Goal: Task Accomplishment & Management: Manage account settings

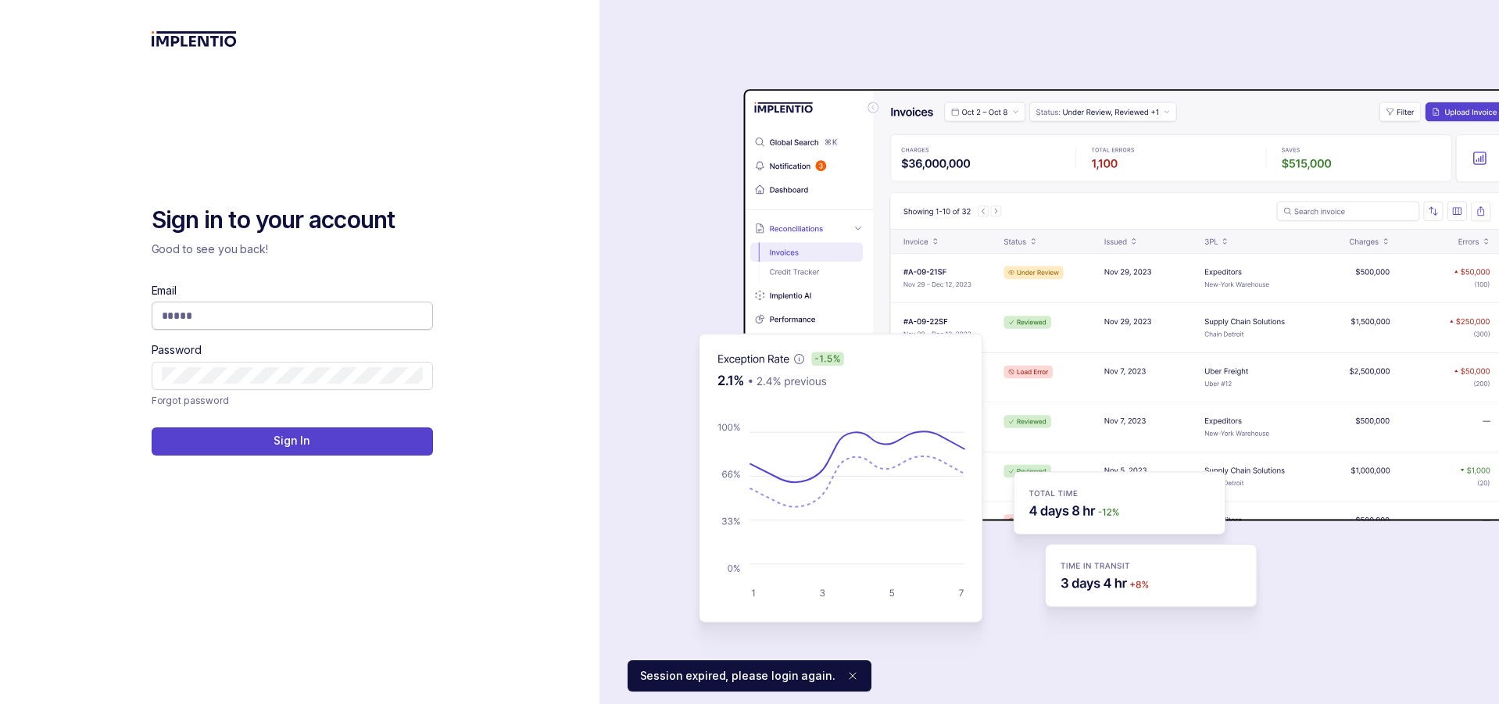
click at [303, 306] on span at bounding box center [292, 316] width 281 height 28
click at [306, 316] on input "Email" at bounding box center [292, 316] width 261 height 16
type input "**********"
